Goal: Find specific page/section: Find specific page/section

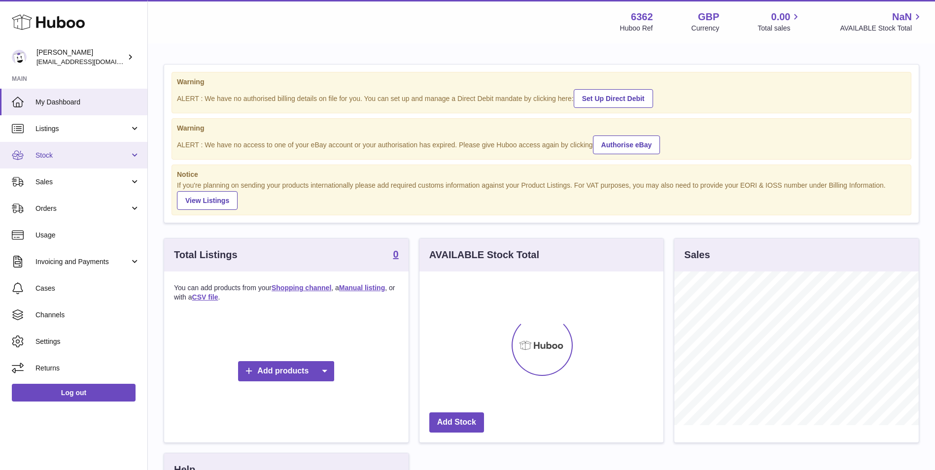
scroll to position [154, 244]
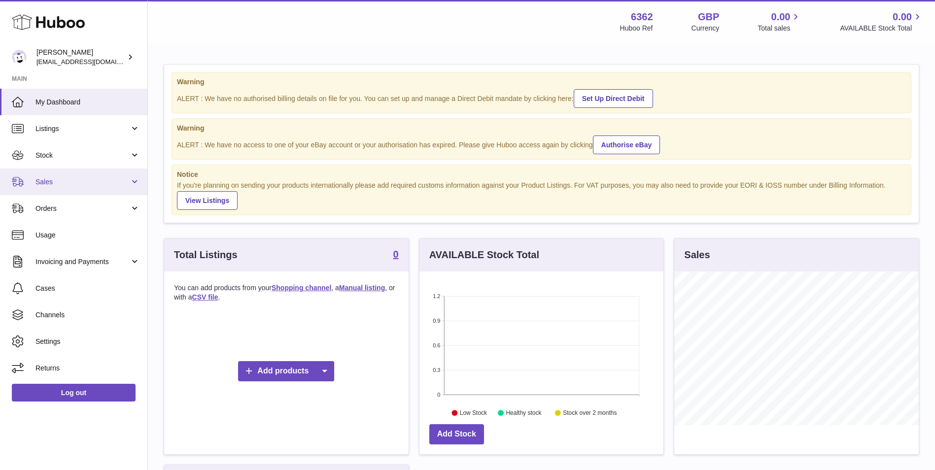
click at [69, 185] on span "Sales" at bounding box center [83, 182] width 94 height 9
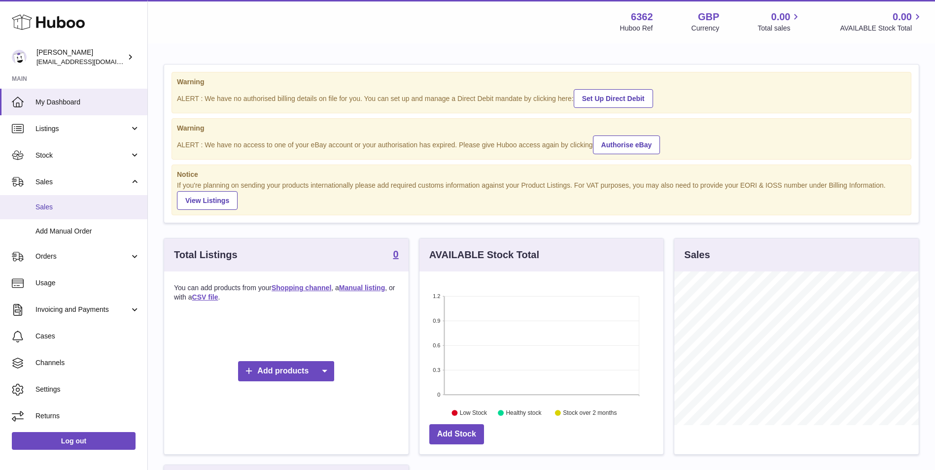
click at [73, 209] on span "Sales" at bounding box center [88, 207] width 105 height 9
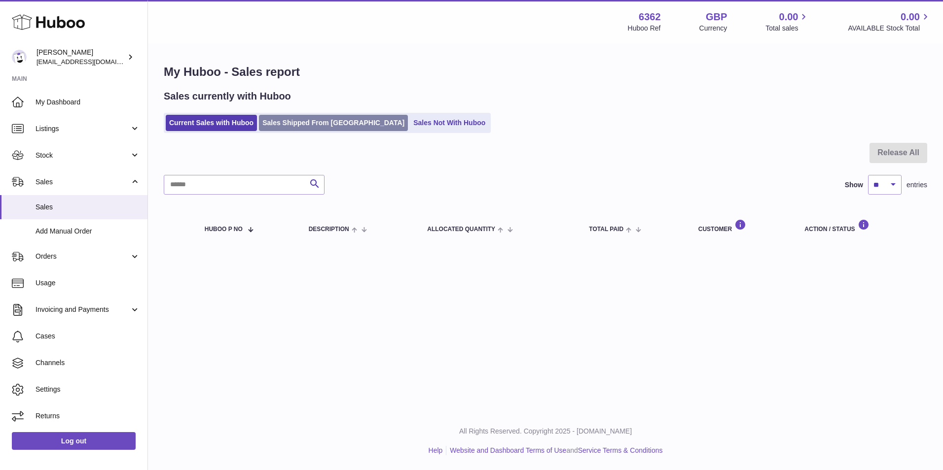
click at [329, 129] on link "Sales Shipped From [GEOGRAPHIC_DATA]" at bounding box center [333, 123] width 149 height 16
